Goal: Navigation & Orientation: Find specific page/section

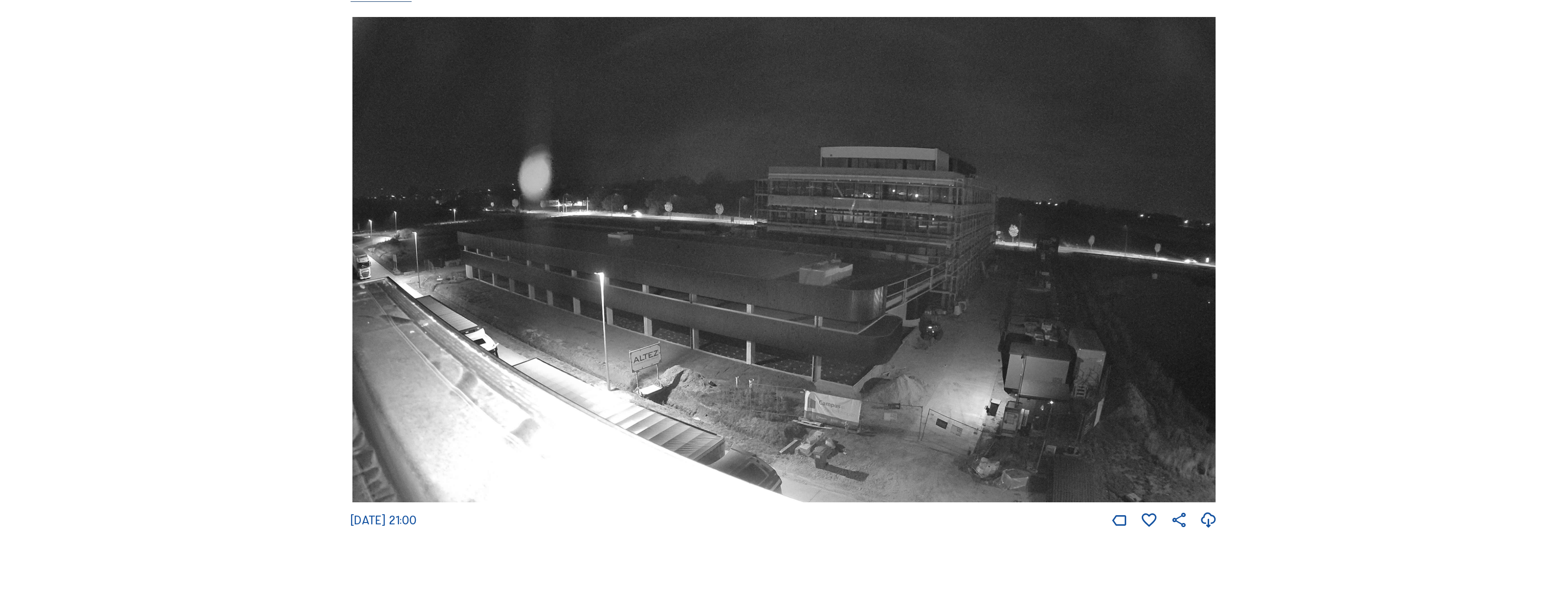
scroll to position [138, 0]
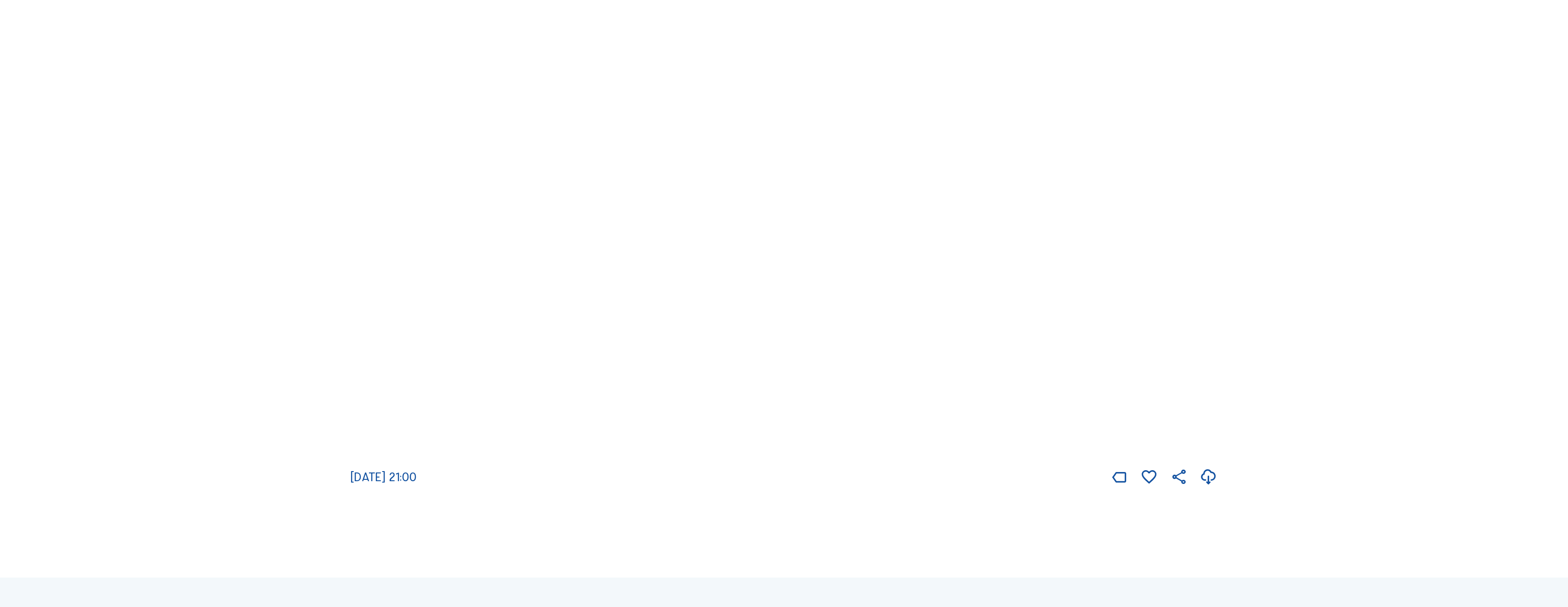
scroll to position [230, 0]
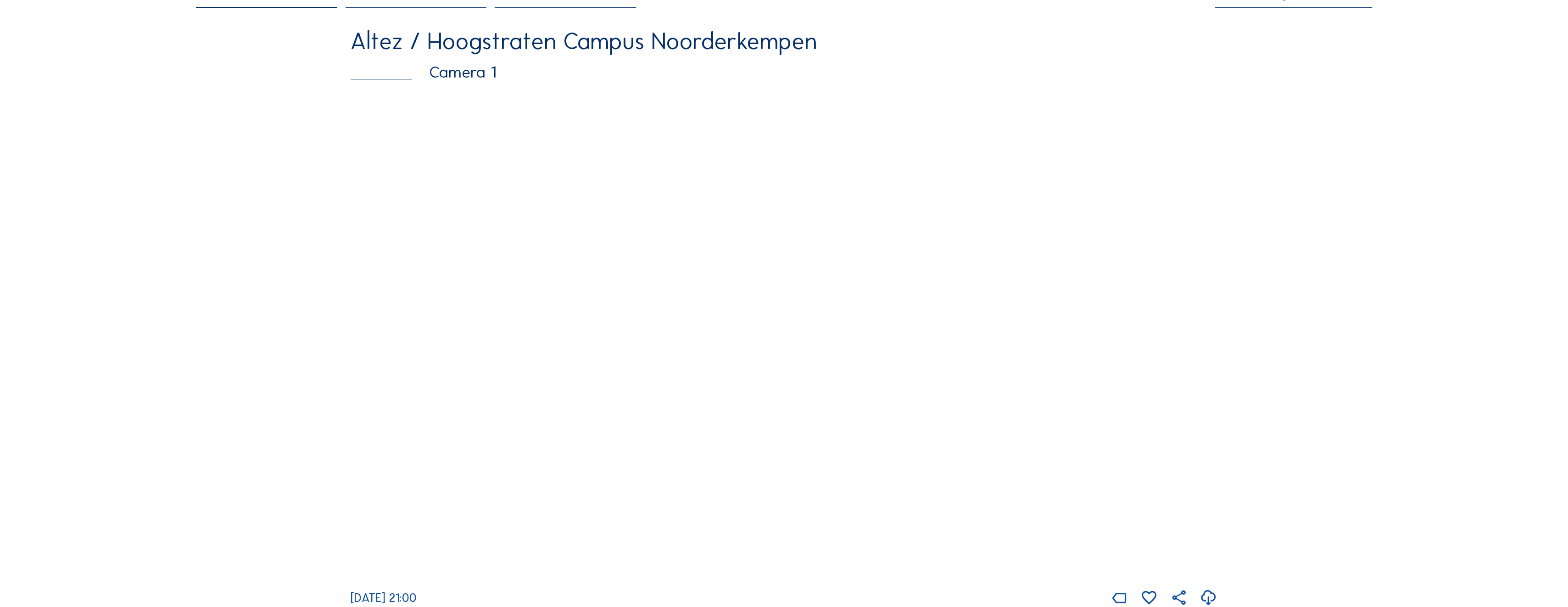
scroll to position [92, 0]
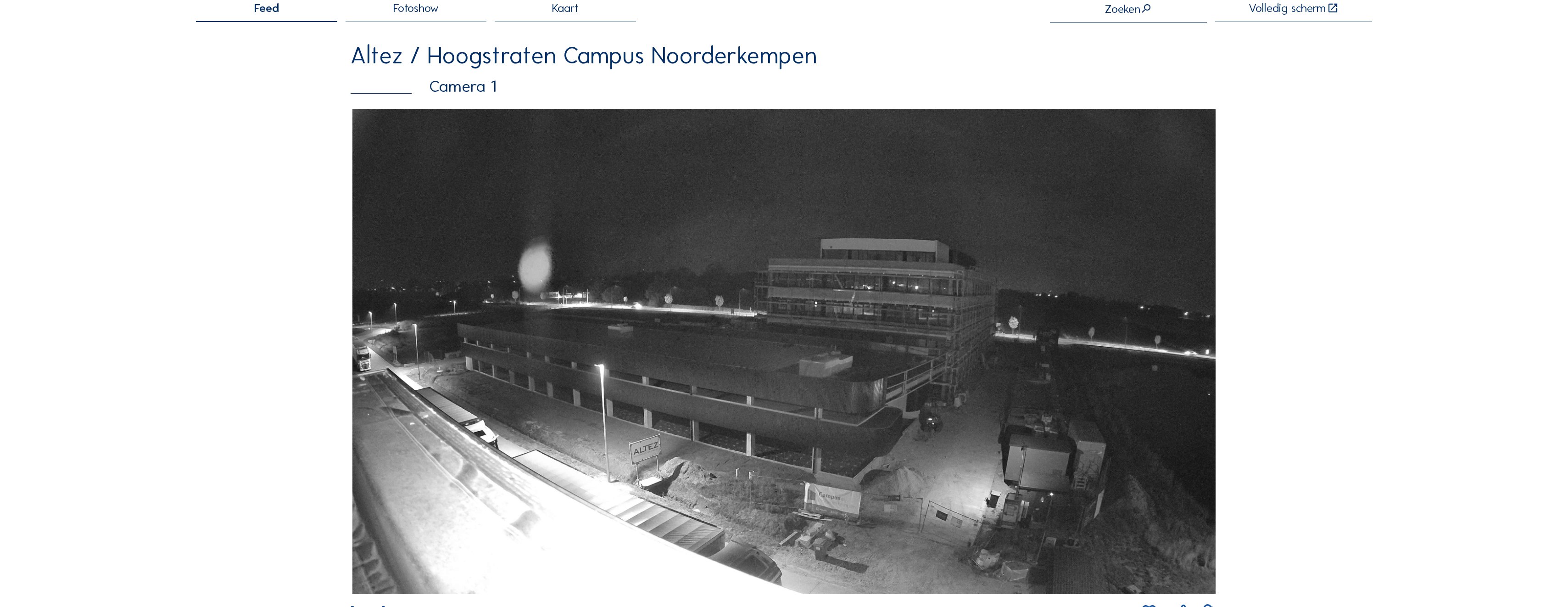
click at [422, 14] on span "Fotoshow" at bounding box center [416, 9] width 46 height 12
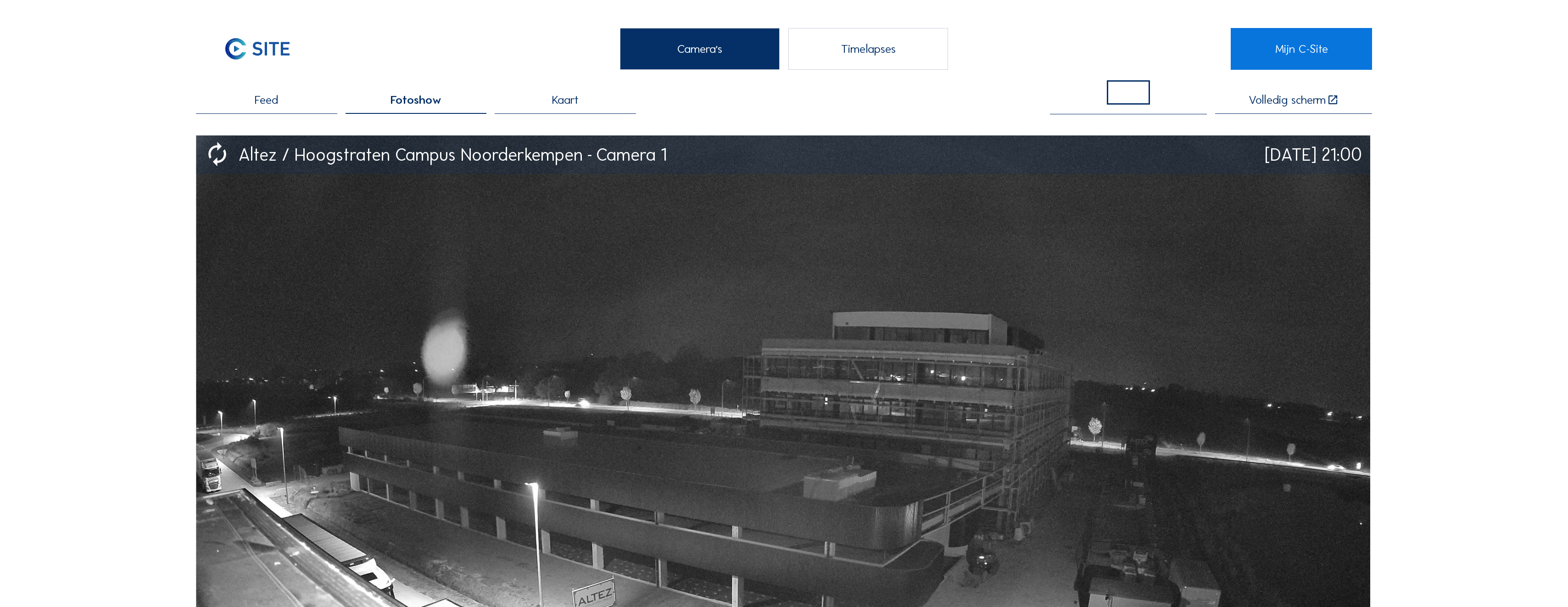
click at [886, 47] on div "Timelapses" at bounding box center [868, 49] width 160 height 41
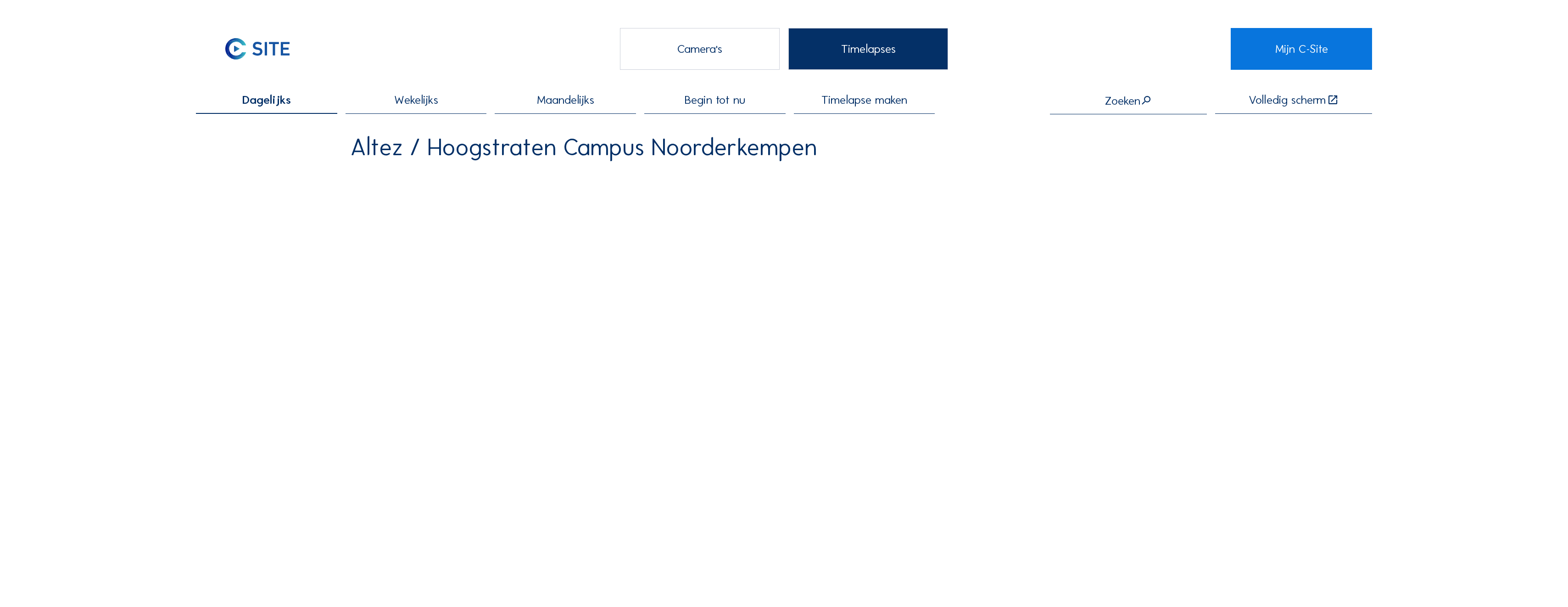
click at [653, 47] on div "Camera's" at bounding box center [699, 49] width 160 height 41
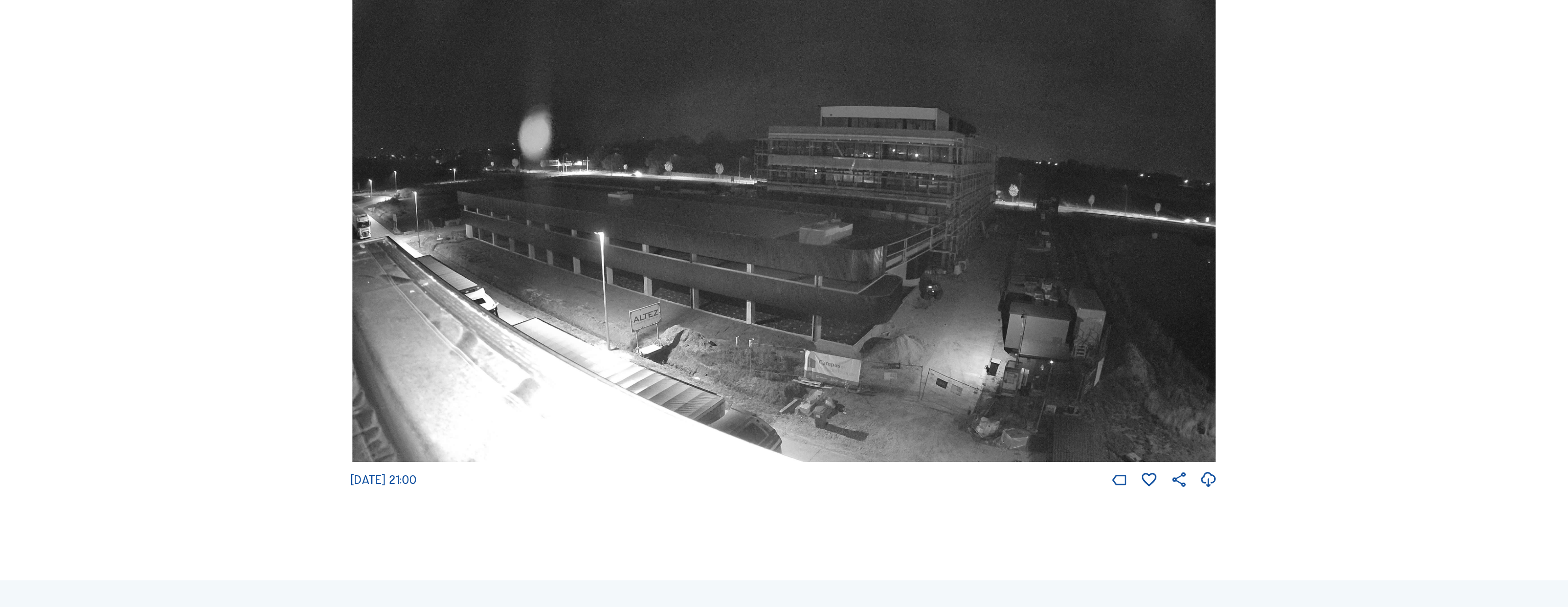
scroll to position [184, 0]
